Goal: Transaction & Acquisition: Download file/media

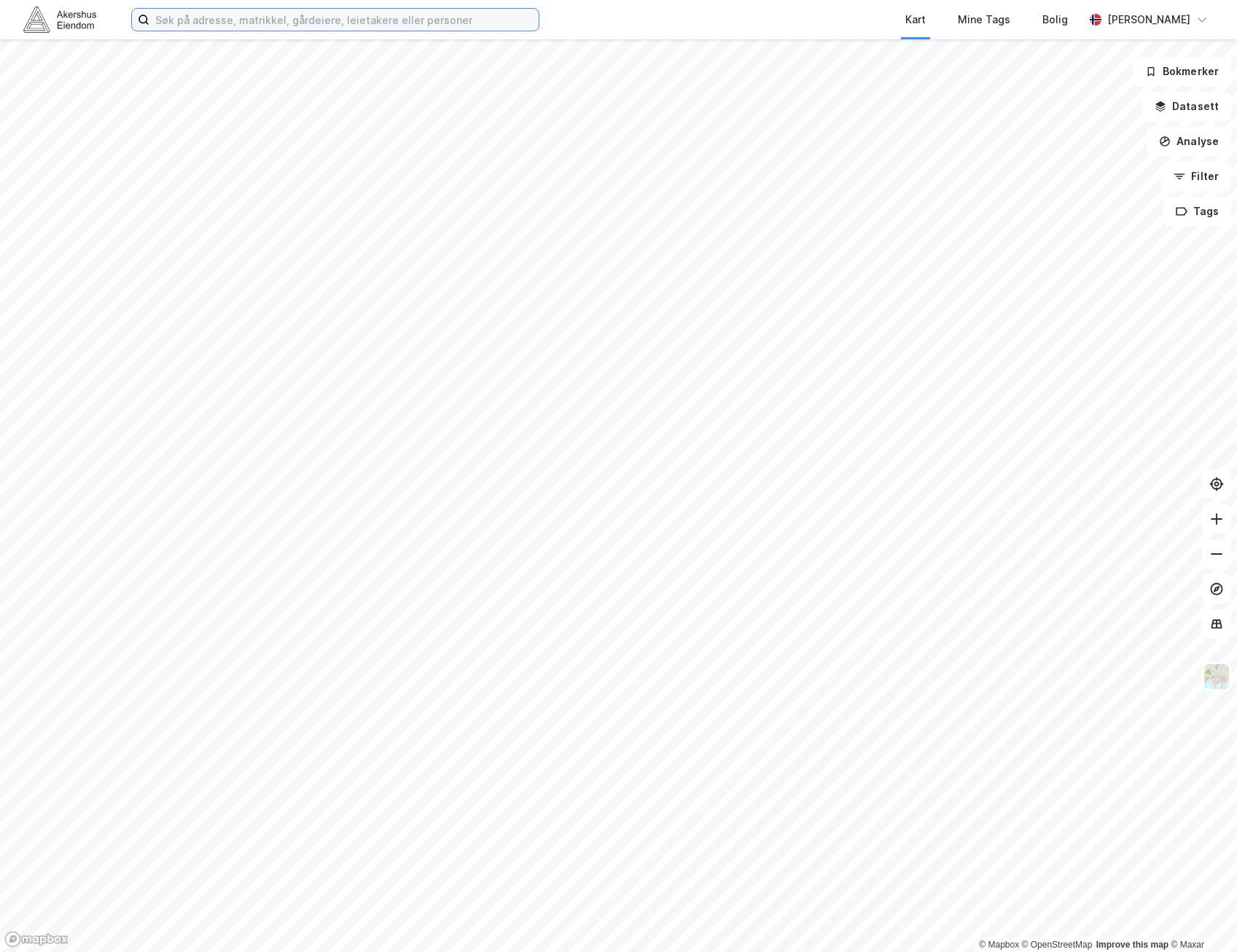
click at [236, 24] on input at bounding box center [344, 20] width 389 height 22
type input "h"
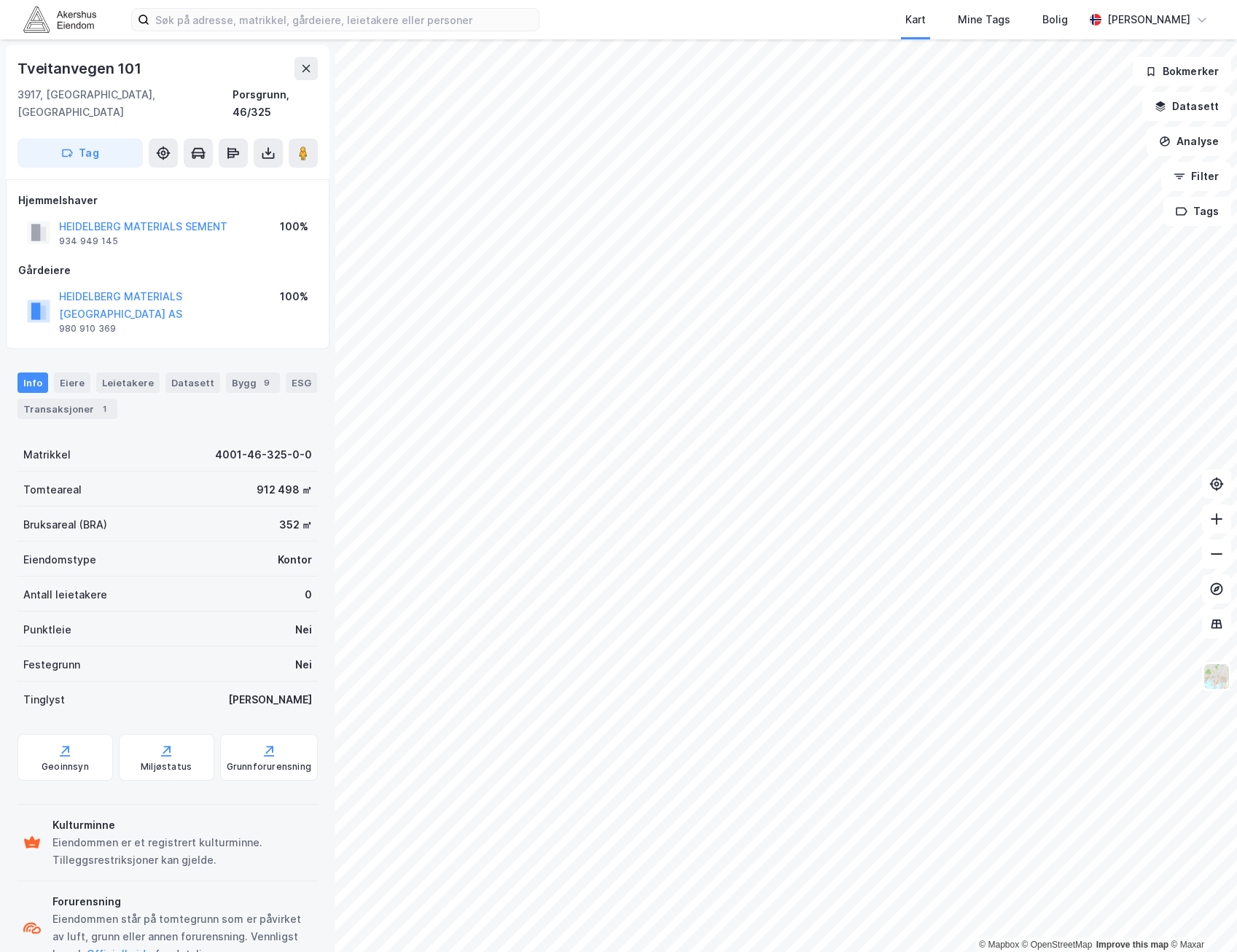
click at [913, 951] on html "Kart Mine Tags Bolig Kristian Småvik © Mapbox © OpenStreetMap Improve this map …" at bounding box center [618, 476] width 1237 height 952
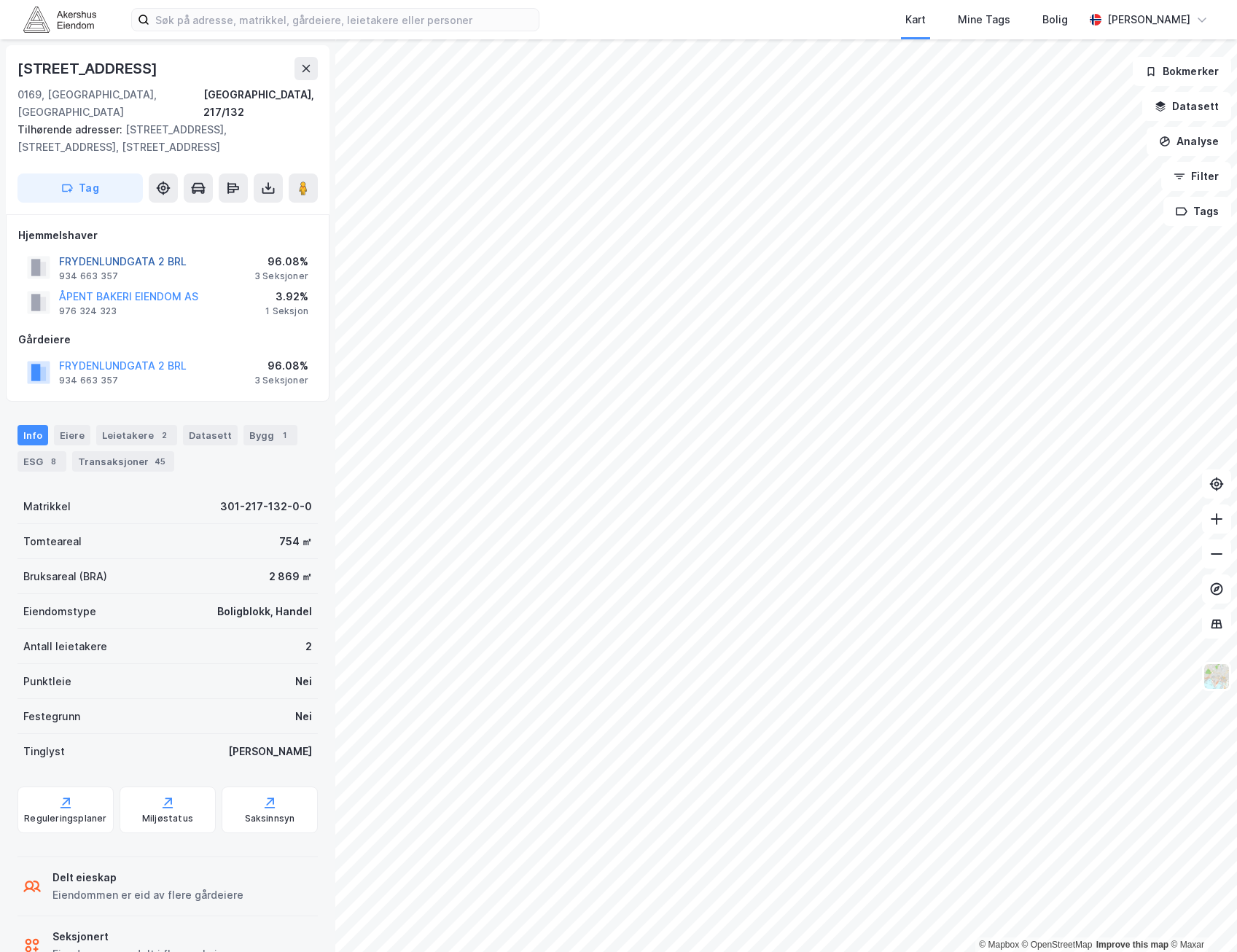
click at [0, 0] on button "FRYDENLUNDGATA 2 BRL" at bounding box center [0, 0] width 0 height 0
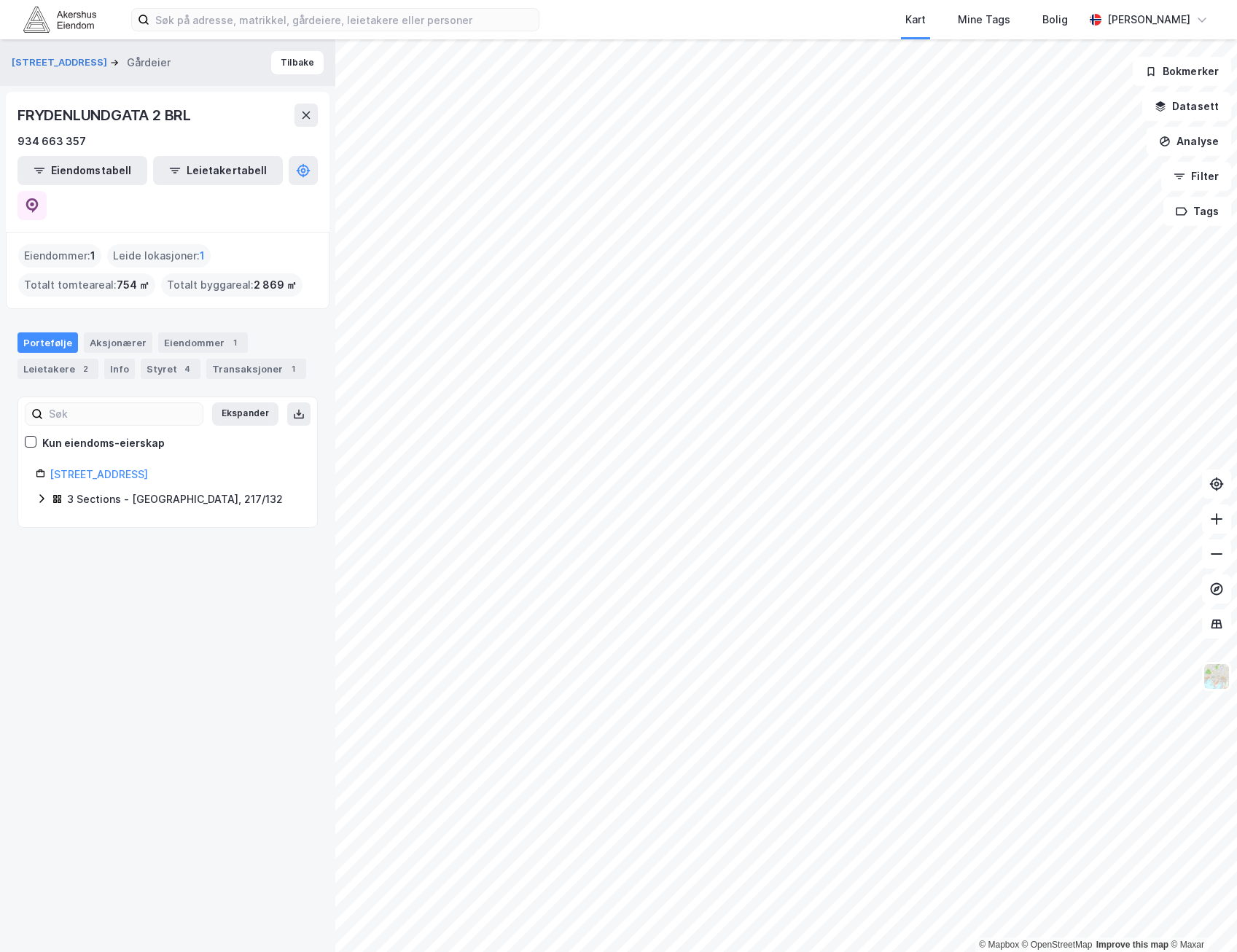
click at [46, 493] on icon at bounding box center [42, 499] width 12 height 12
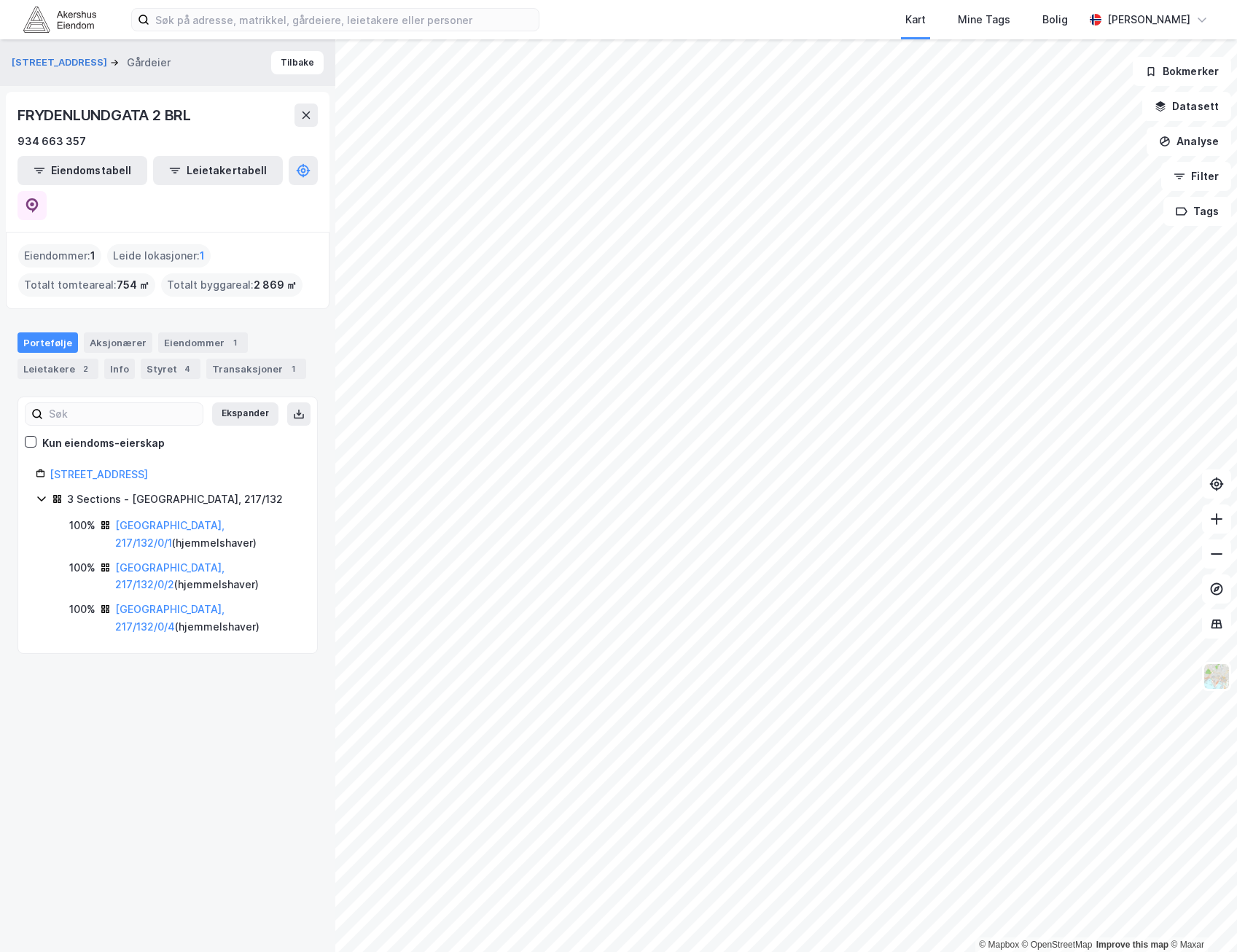
click at [46, 493] on icon at bounding box center [42, 499] width 12 height 12
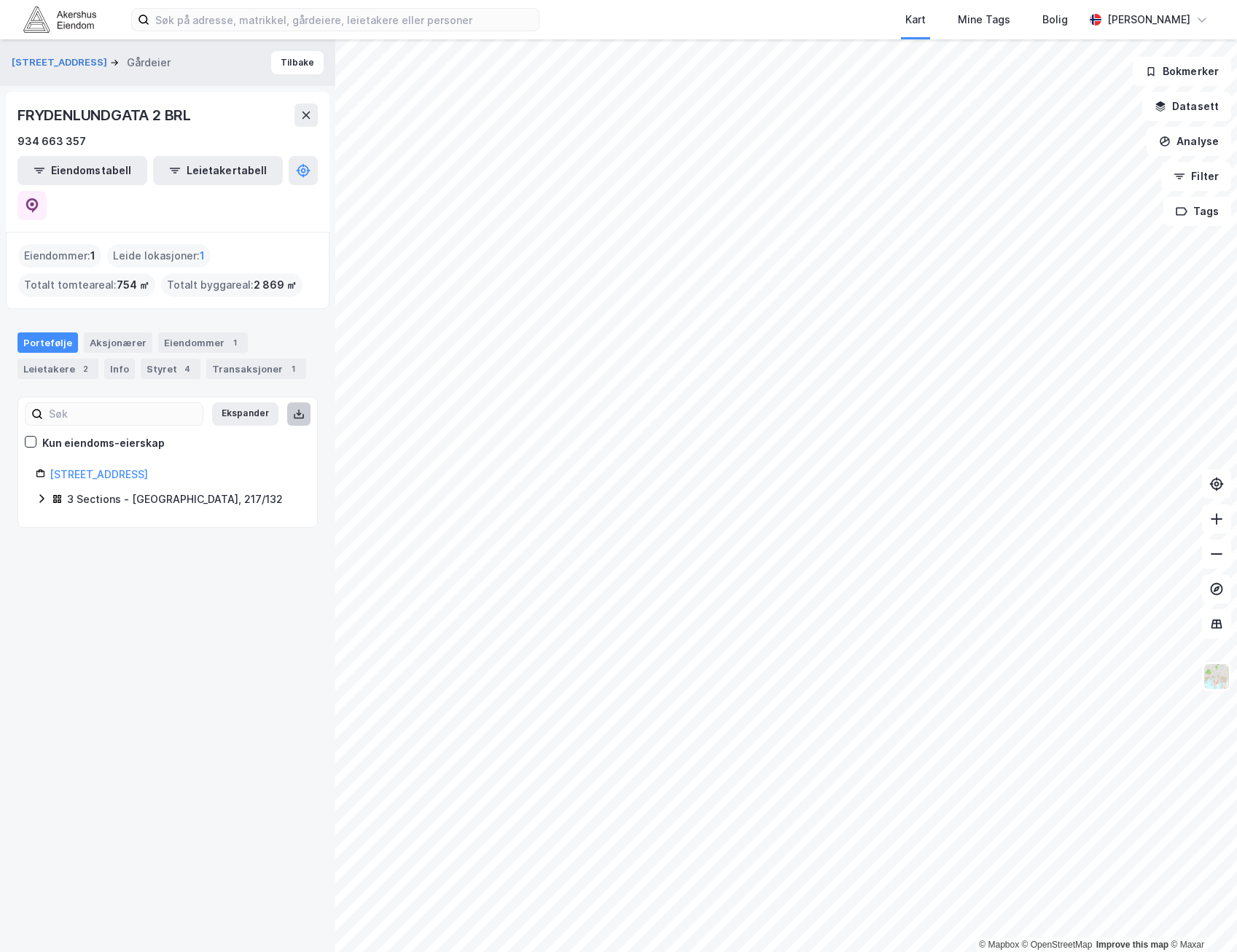
click at [288, 402] on button at bounding box center [299, 414] width 23 height 23
drag, startPoint x: 806, startPoint y: 22, endPoint x: 790, endPoint y: 30, distance: 17.9
click at [806, 22] on div "Kart Mine Tags Bolig" at bounding box center [847, 20] width 475 height 39
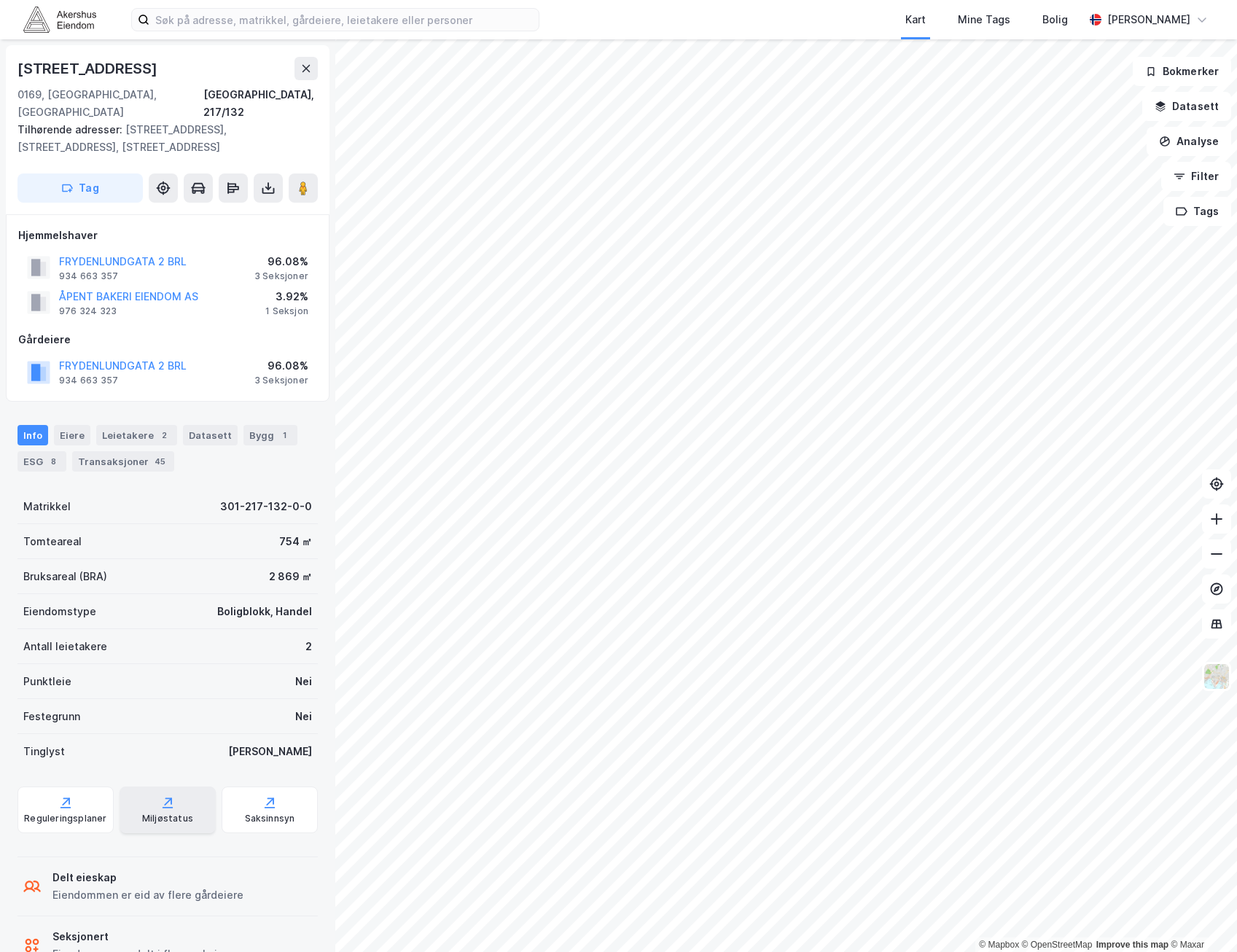
scroll to position [29, 0]
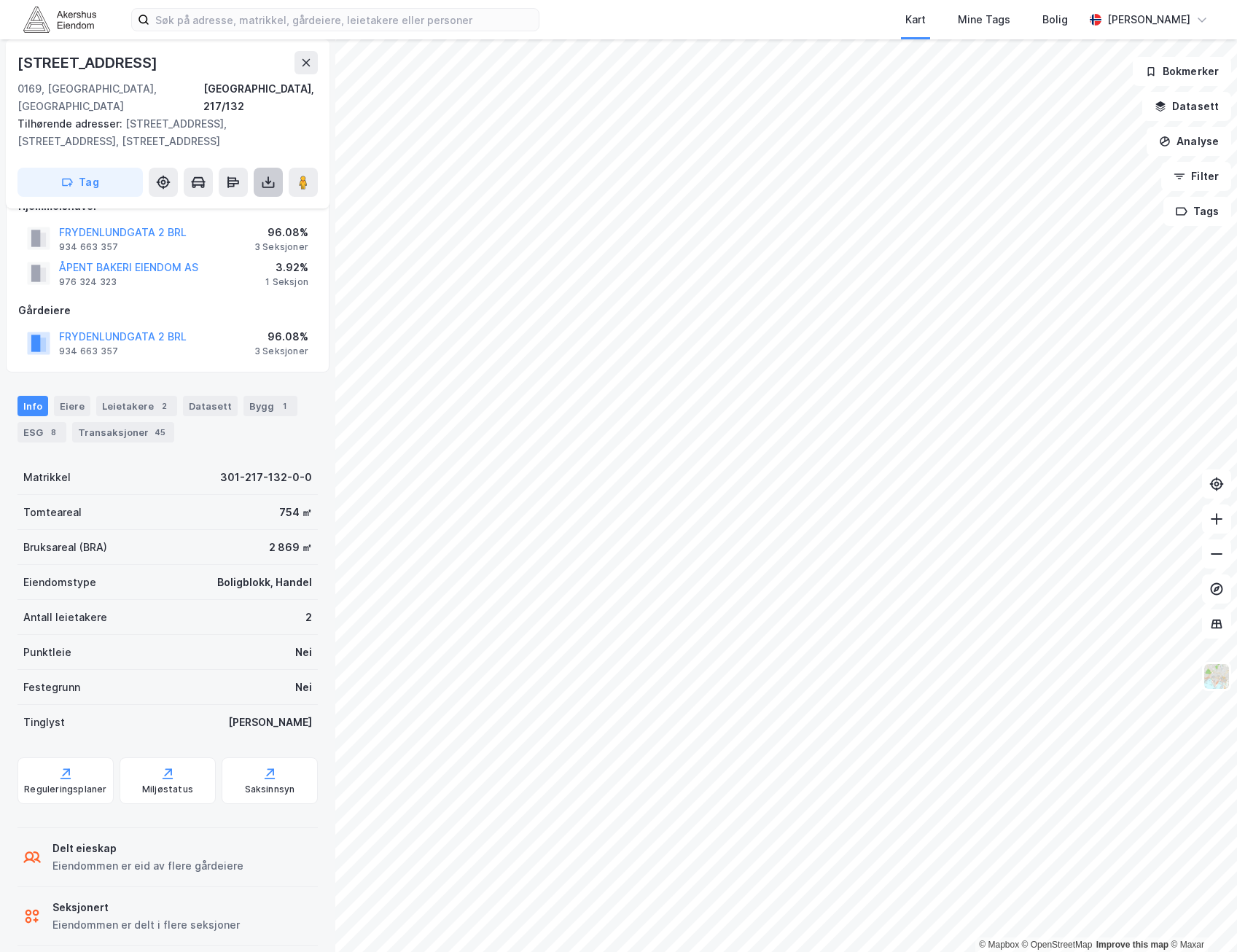
click at [273, 175] on icon at bounding box center [268, 182] width 15 height 15
click at [230, 205] on div "Last ned grunnbok" at bounding box center [196, 211] width 84 height 12
